Goal: Task Accomplishment & Management: Manage account settings

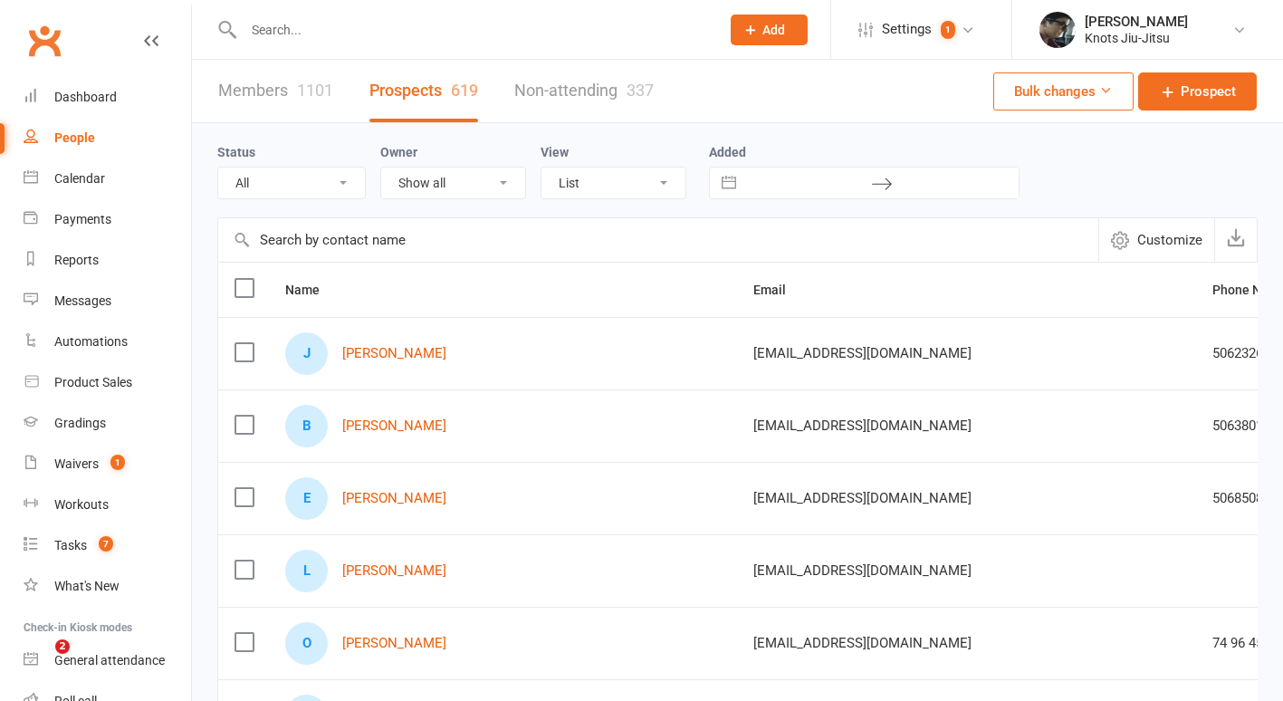
select select "100"
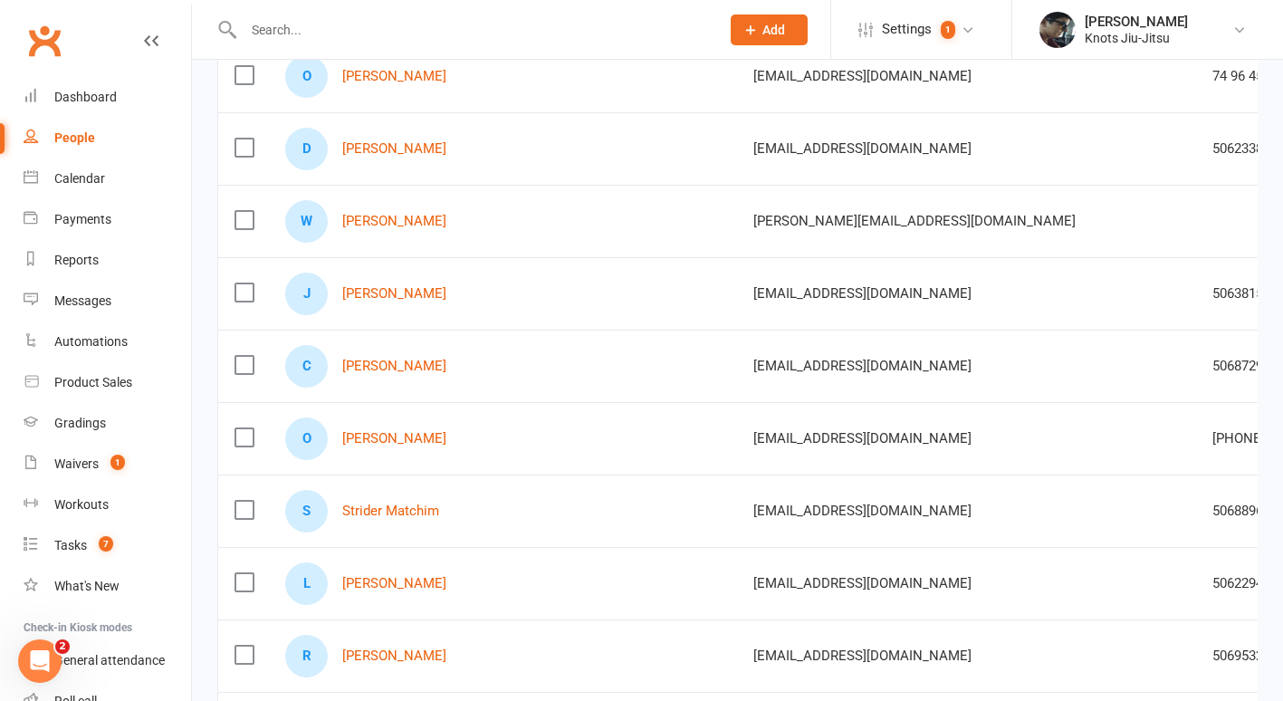
click at [62, 138] on div "People" at bounding box center [74, 137] width 41 height 14
click at [304, 38] on input "text" at bounding box center [472, 29] width 469 height 25
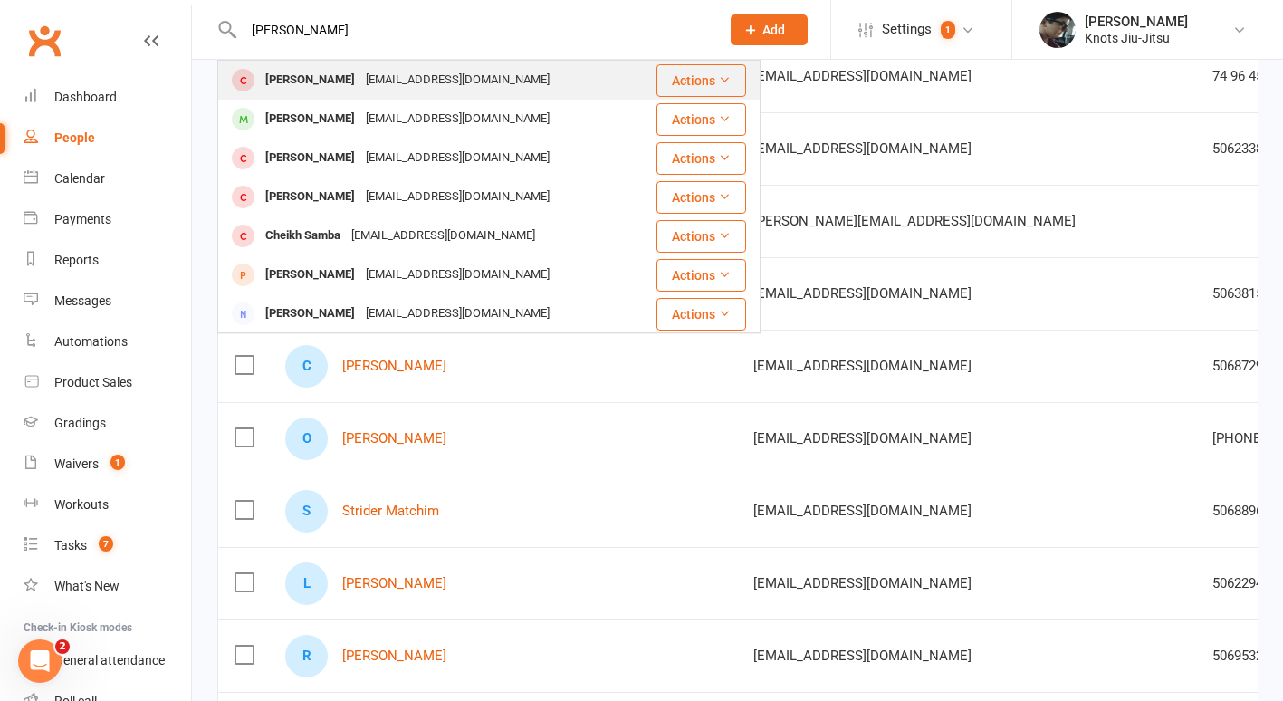
type input "[PERSON_NAME]"
click at [340, 79] on div "[PERSON_NAME]" at bounding box center [310, 80] width 101 height 26
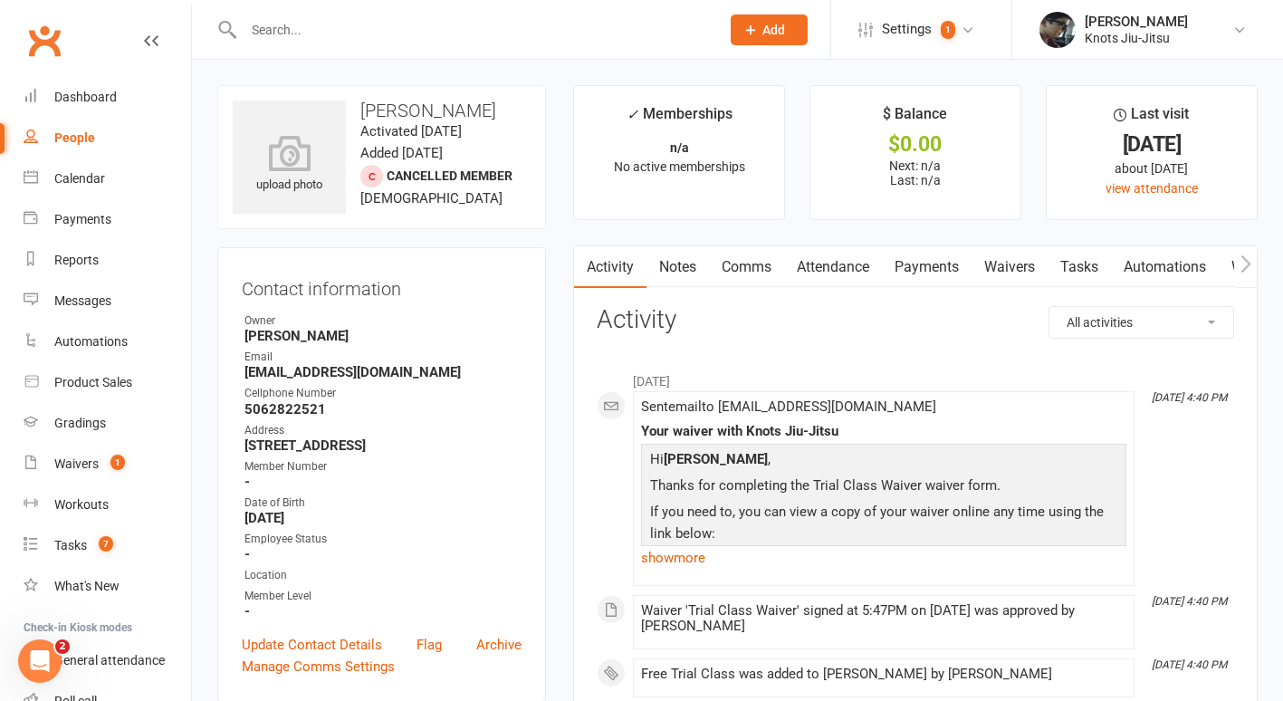
click at [1019, 273] on link "Waivers" at bounding box center [1010, 267] width 76 height 42
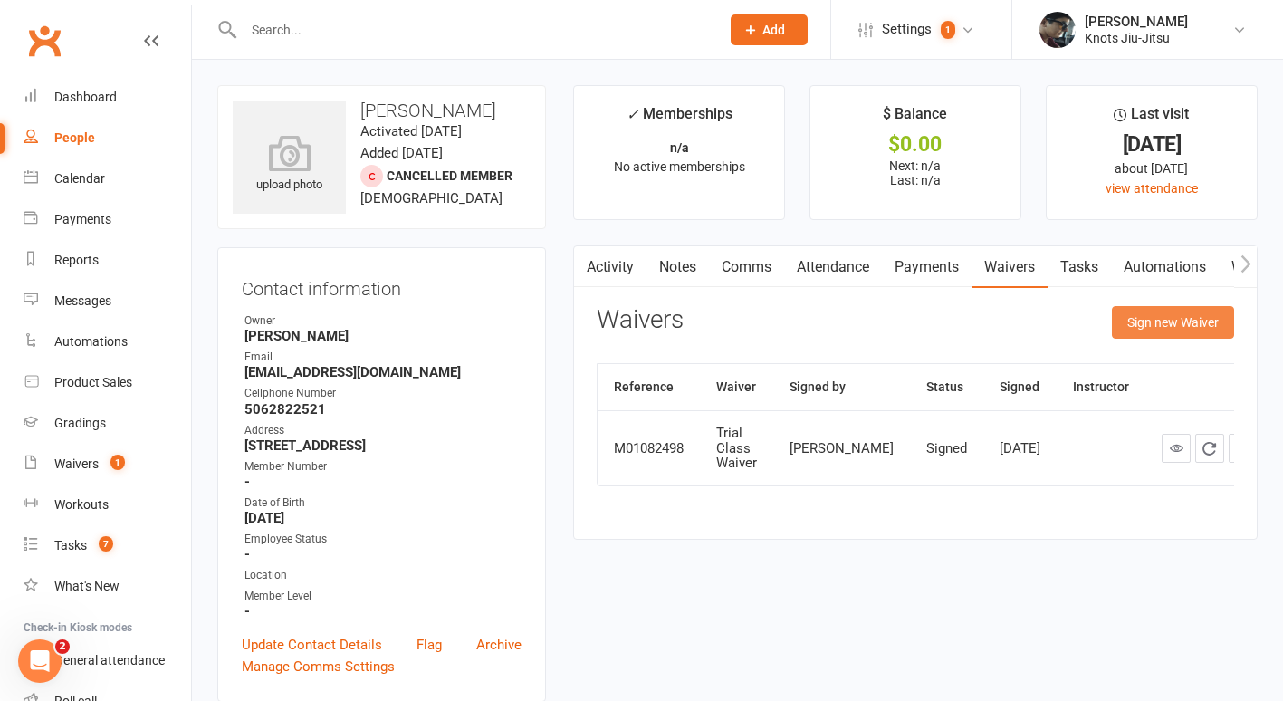
click at [1130, 324] on button "Sign new Waiver" at bounding box center [1173, 322] width 122 height 33
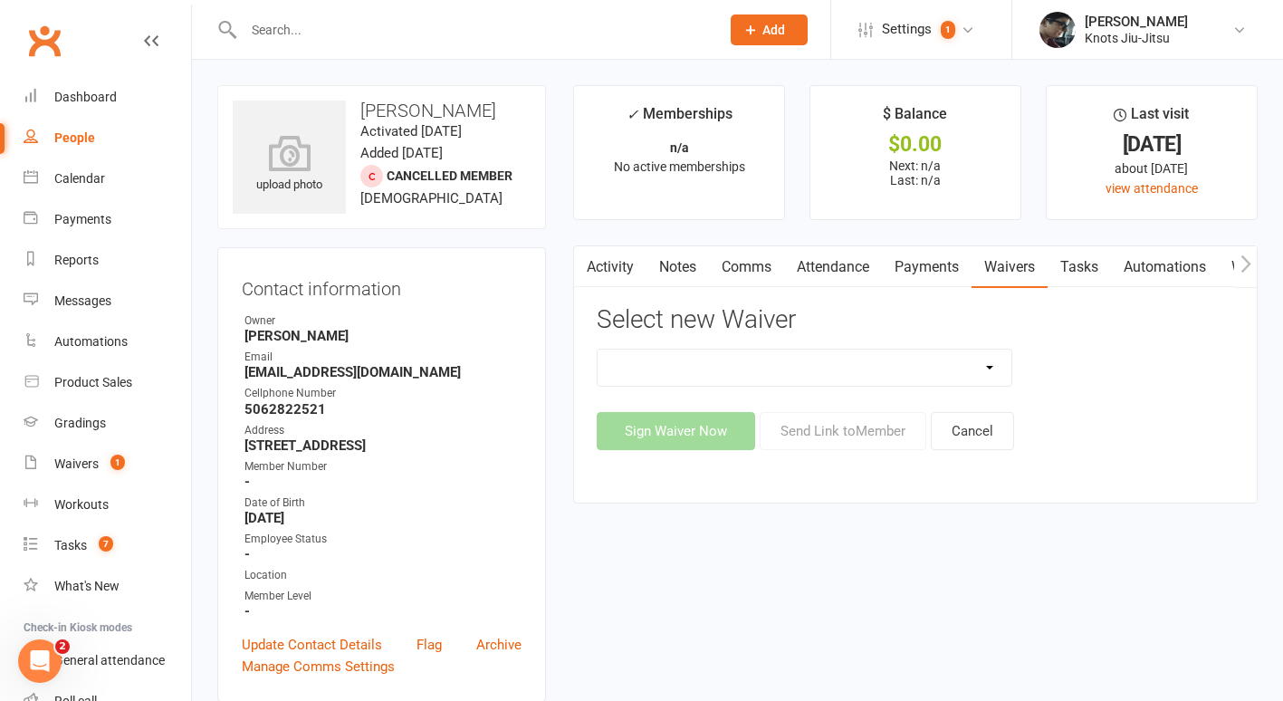
click at [824, 376] on select "Covid Vaccine Confirmation E.T.C. Partnership Member E.T.C. Partnership Member …" at bounding box center [805, 368] width 414 height 36
select select "6388"
click at [598, 350] on select "Covid Vaccine Confirmation E.T.C. Partnership Member E.T.C. Partnership Member …" at bounding box center [805, 368] width 414 height 36
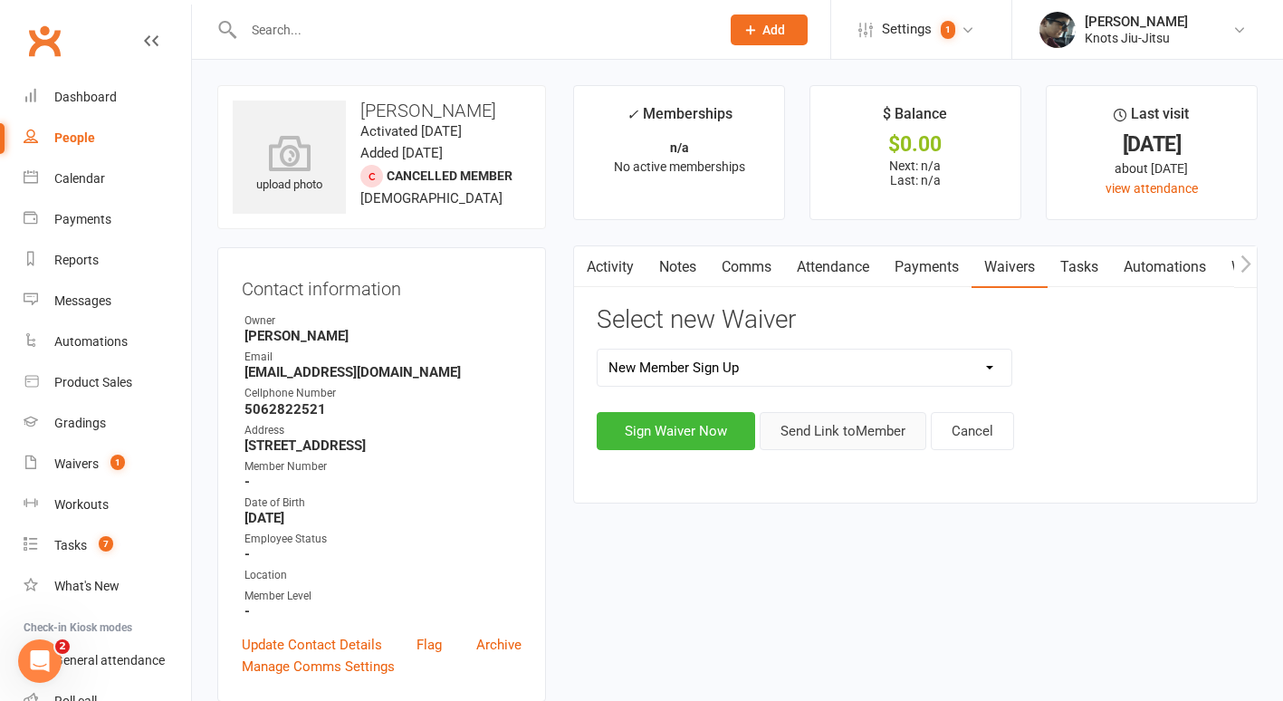
click at [816, 431] on button "Send Link to Member" at bounding box center [843, 431] width 167 height 38
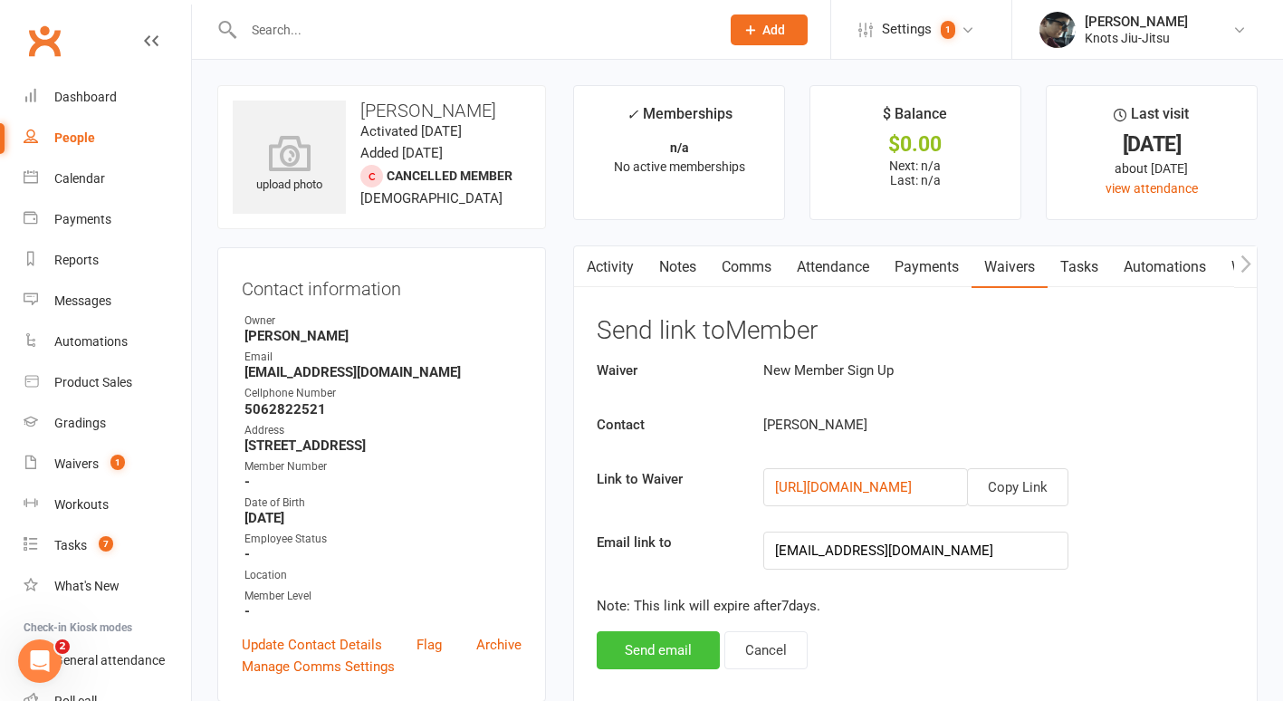
click at [667, 644] on button "Send email" at bounding box center [658, 650] width 123 height 38
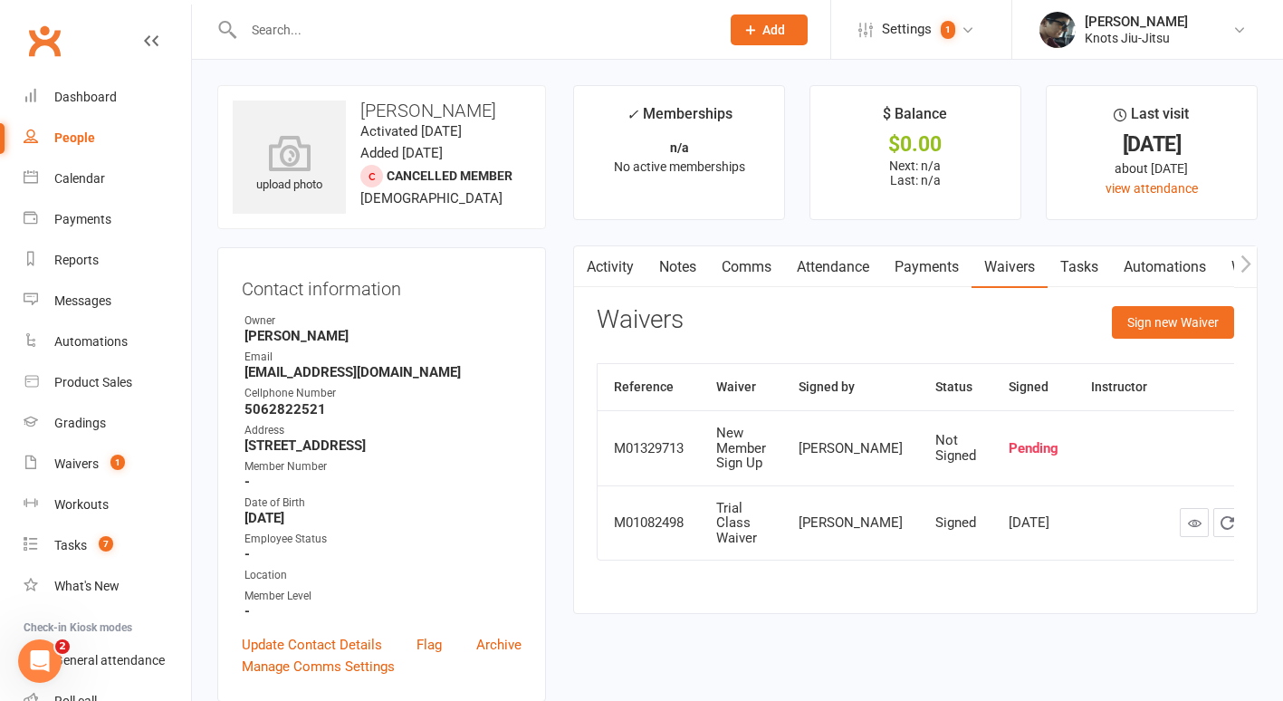
click at [622, 268] on link "Activity" at bounding box center [610, 267] width 72 height 42
